Goal: Navigation & Orientation: Find specific page/section

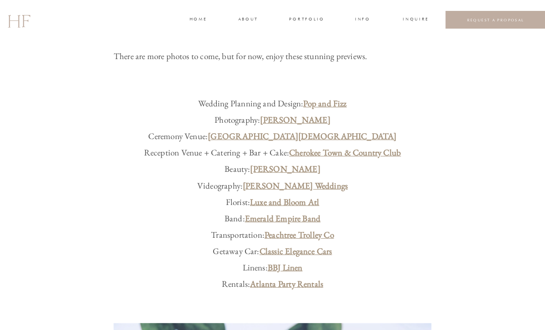
scroll to position [412, 0]
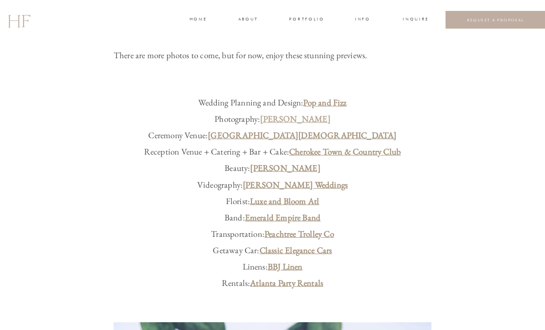
click at [299, 119] on link "[PERSON_NAME]" at bounding box center [295, 118] width 70 height 11
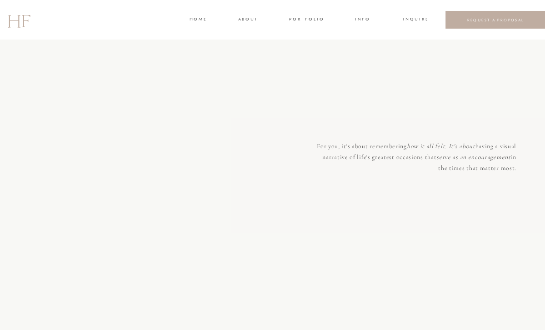
scroll to position [2652, 0]
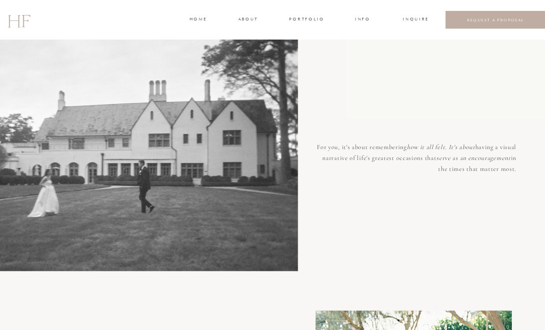
click at [183, 198] on div at bounding box center [128, 153] width 340 height 237
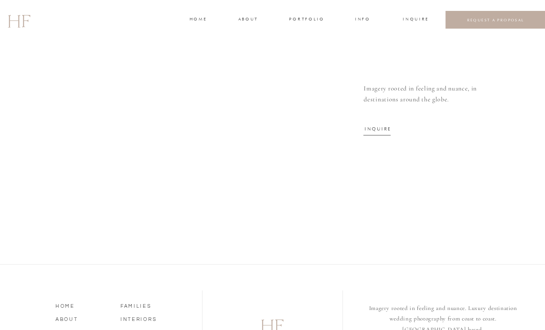
scroll to position [3359, 0]
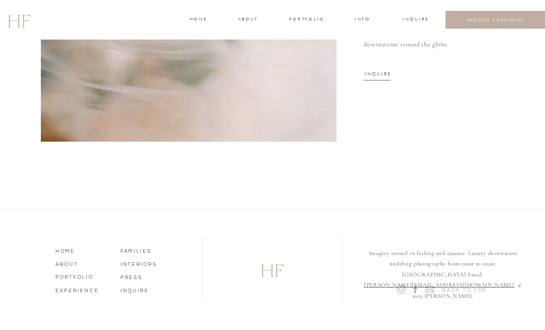
click at [82, 279] on nav "PORTFOLIO" at bounding box center [81, 276] width 52 height 8
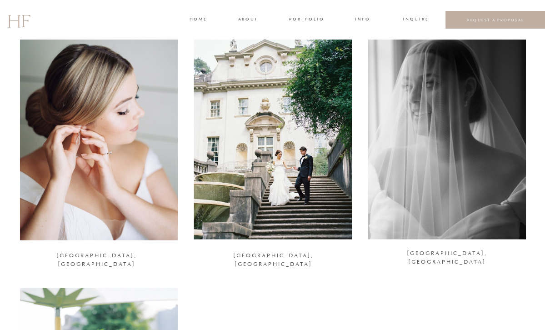
scroll to position [1153, 0]
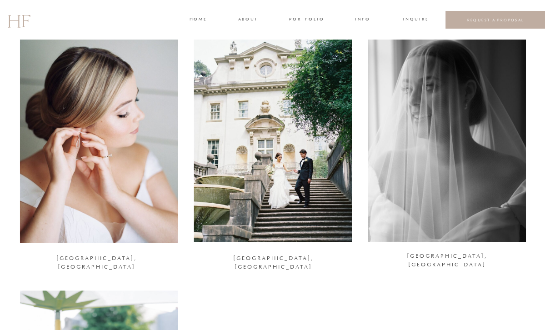
click at [437, 160] on div at bounding box center [447, 134] width 158 height 215
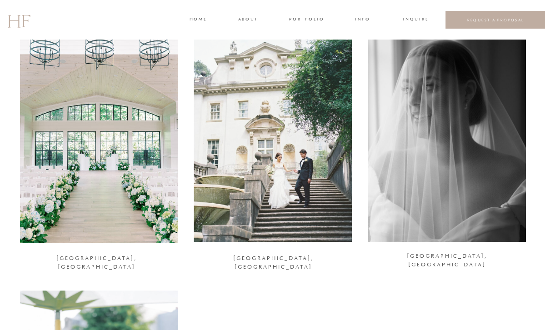
click at [288, 192] on div at bounding box center [273, 134] width 158 height 215
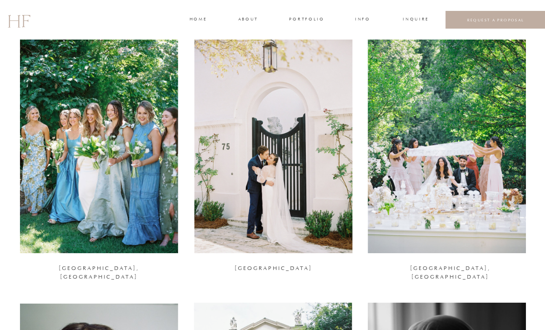
scroll to position [876, 0]
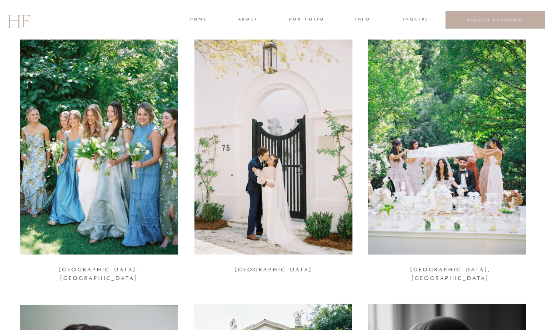
click at [442, 114] on div at bounding box center [447, 146] width 158 height 215
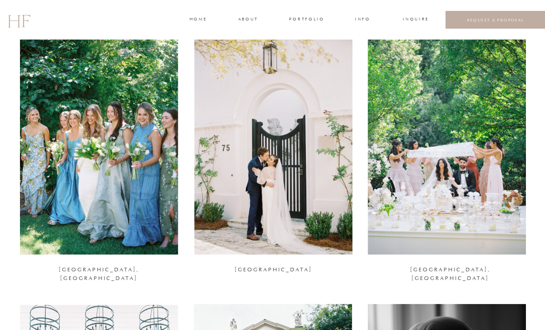
click at [126, 149] on div at bounding box center [99, 146] width 158 height 215
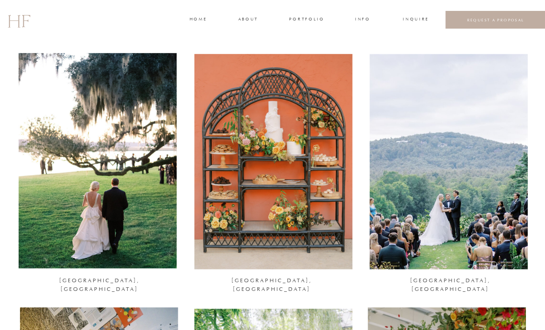
scroll to position [90, 0]
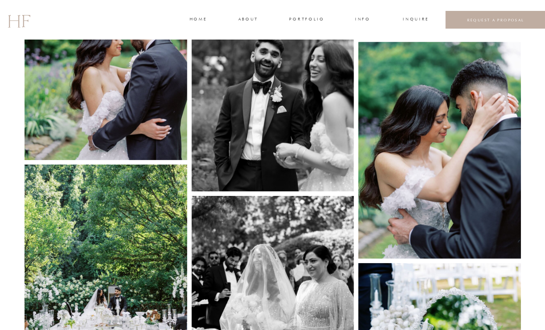
scroll to position [1950, 0]
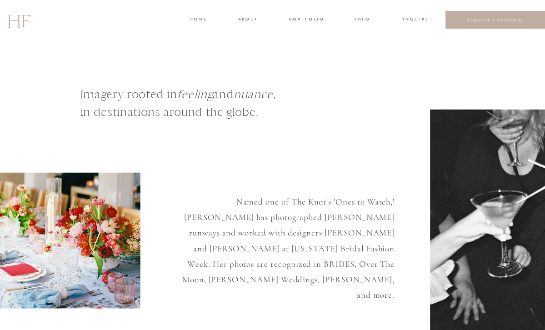
scroll to position [3359, 0]
